Goal: Transaction & Acquisition: Purchase product/service

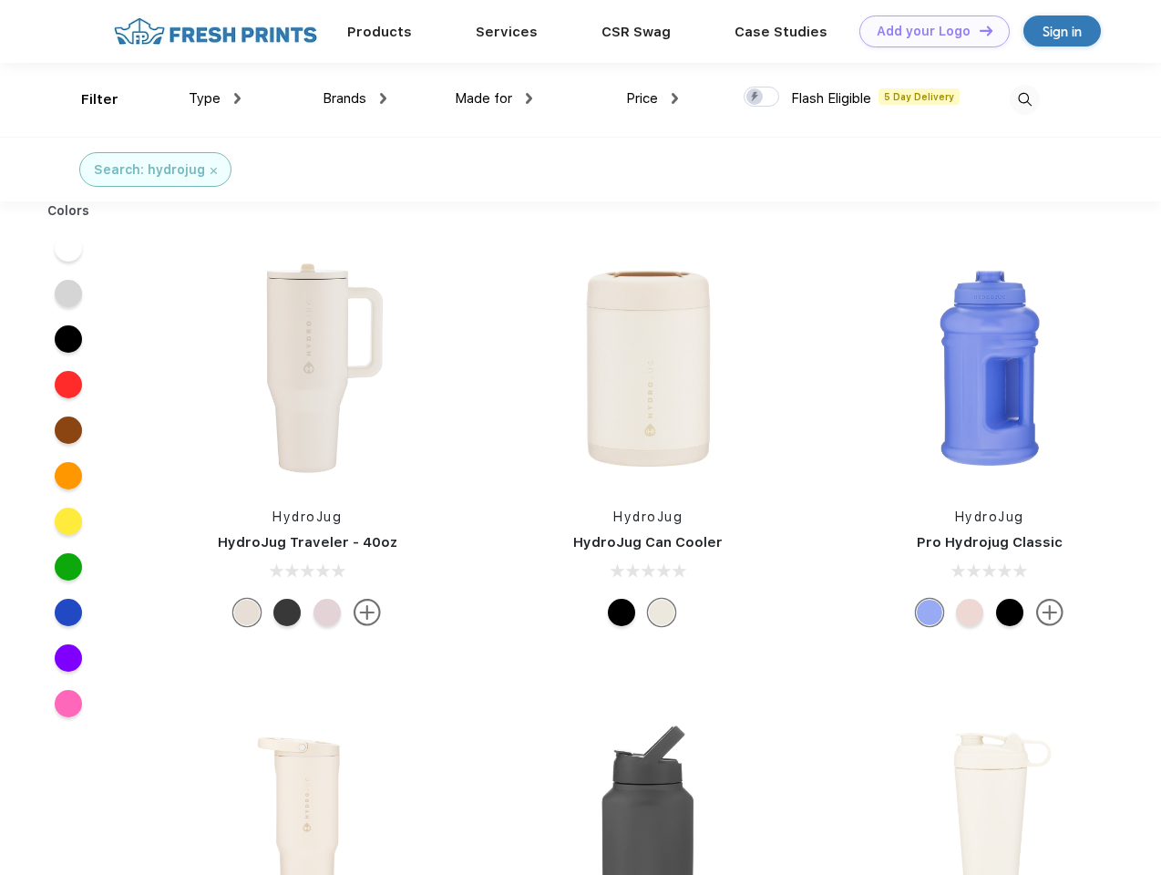
click at [928, 31] on link "Add your Logo Design Tool" at bounding box center [934, 31] width 150 height 32
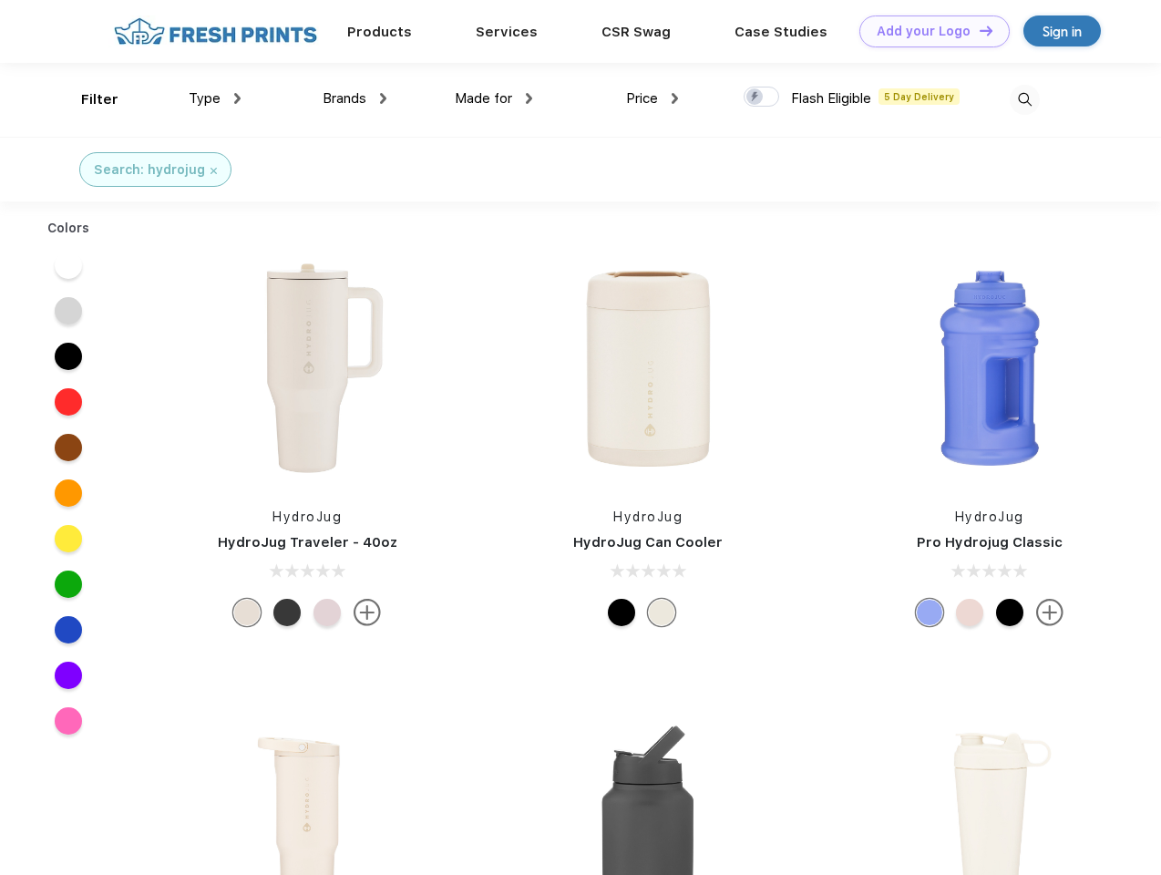
click at [0, 0] on div "Design Tool" at bounding box center [0, 0] width 0 height 0
click at [978, 30] on link "Add your Logo Design Tool" at bounding box center [934, 31] width 150 height 32
click at [87, 99] on div "Filter" at bounding box center [99, 99] width 37 height 21
click at [215, 98] on span "Type" at bounding box center [205, 98] width 32 height 16
click at [355, 98] on span "Brands" at bounding box center [345, 98] width 44 height 16
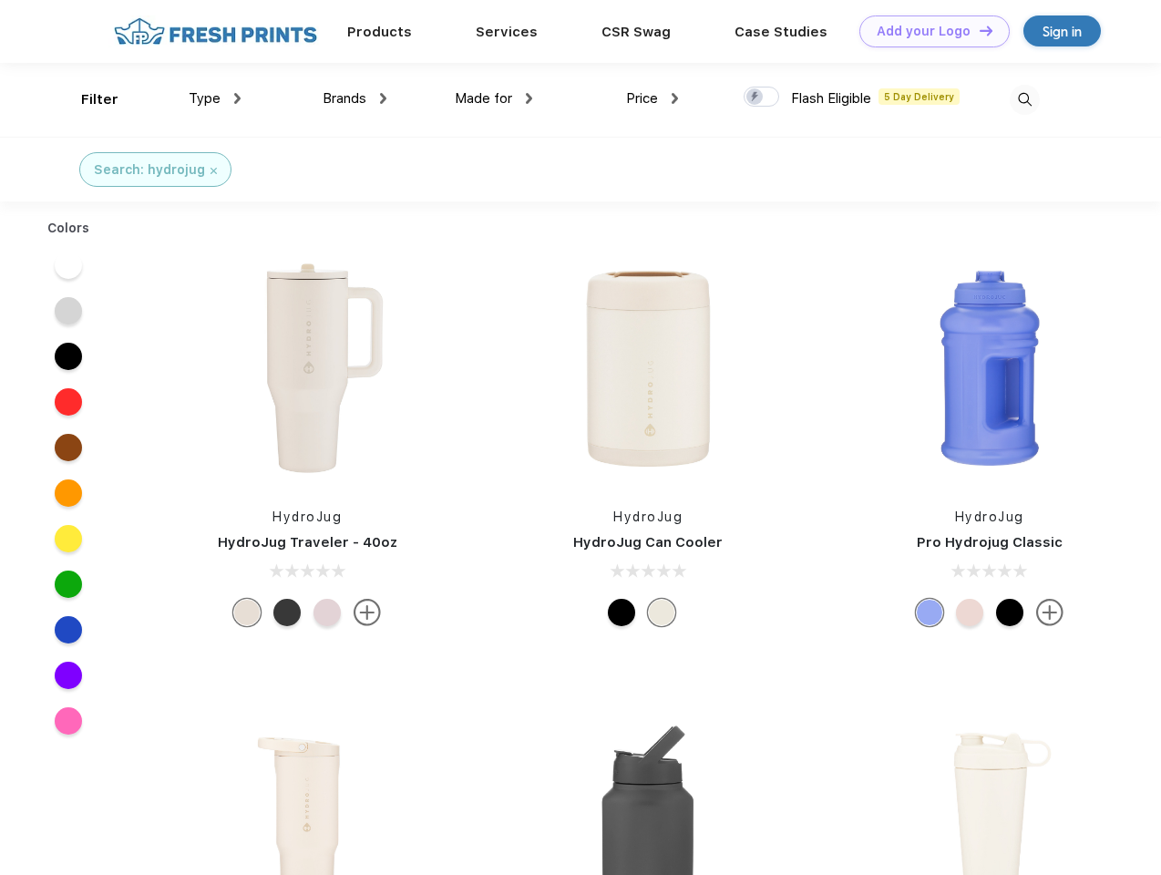
click at [494, 98] on span "Made for" at bounding box center [483, 98] width 57 height 16
click at [653, 98] on span "Price" at bounding box center [642, 98] width 32 height 16
click at [762, 98] on div at bounding box center [762, 97] width 36 height 20
click at [756, 98] on input "checkbox" at bounding box center [750, 92] width 12 height 12
click at [1024, 99] on img at bounding box center [1025, 100] width 30 height 30
